Goal: Entertainment & Leisure: Consume media (video, audio)

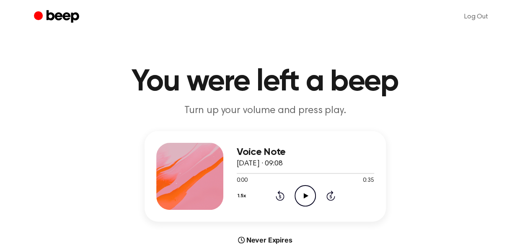
click at [300, 200] on icon "Play Audio" at bounding box center [304, 195] width 21 height 21
click at [270, 175] on div at bounding box center [305, 173] width 137 height 7
click at [257, 173] on div at bounding box center [305, 173] width 137 height 7
click at [302, 196] on icon "Play Audio" at bounding box center [304, 195] width 21 height 21
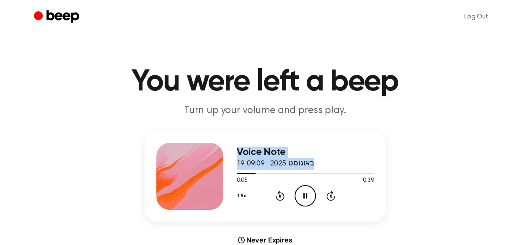
drag, startPoint x: 250, startPoint y: 175, endPoint x: 240, endPoint y: 177, distance: 10.0
click at [221, 180] on div "Voice Note 19 באוגוסט 2025 · 09:09 0:05 0:39 Your browser does not support the …" at bounding box center [264, 176] width 241 height 90
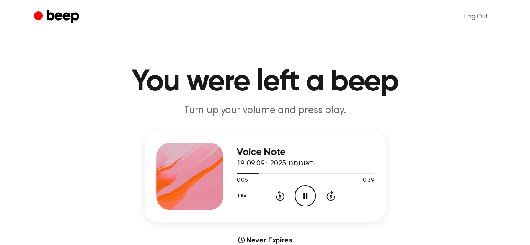
click at [268, 178] on div "0:06 0:39" at bounding box center [305, 180] width 137 height 9
click at [327, 171] on div at bounding box center [305, 173] width 137 height 7
click at [314, 190] on circle at bounding box center [305, 195] width 21 height 21
click at [317, 171] on div at bounding box center [305, 173] width 137 height 7
click at [311, 191] on icon "Pause Audio" at bounding box center [304, 195] width 21 height 21
